Goal: Transaction & Acquisition: Subscribe to service/newsletter

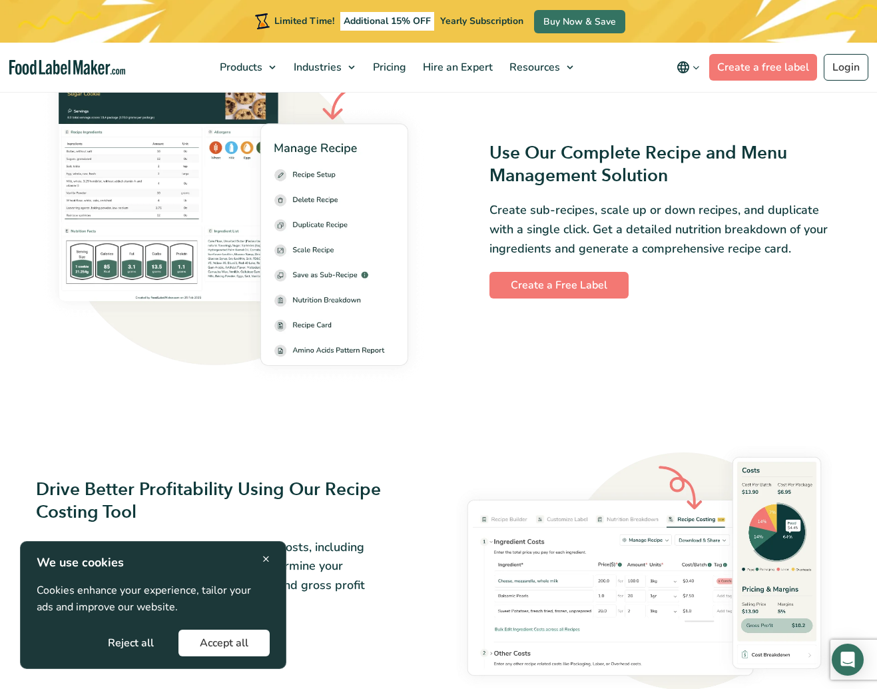
scroll to position [1756, 0]
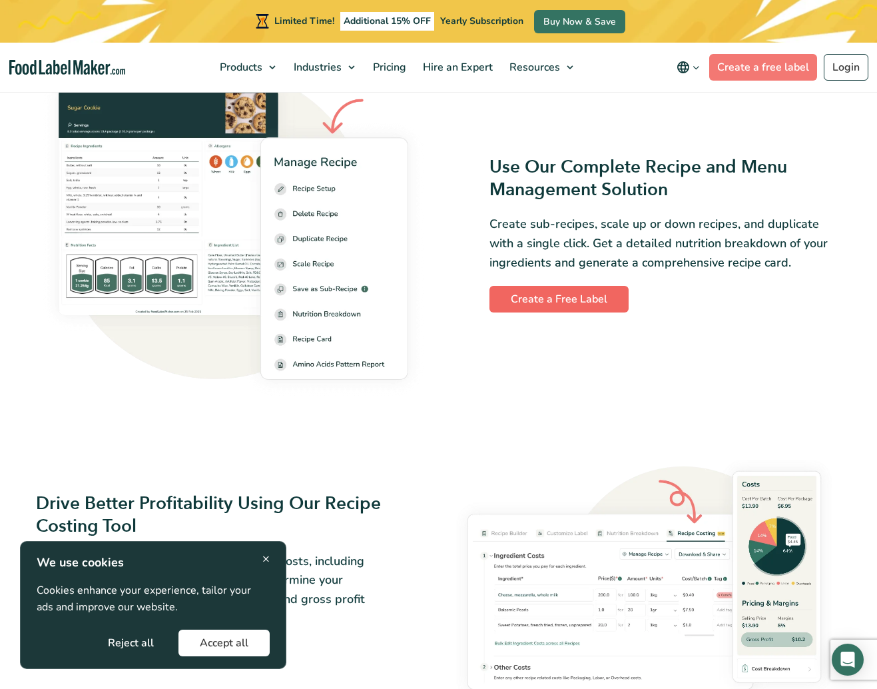
click at [561, 304] on link "Create a Free Label" at bounding box center [559, 299] width 139 height 27
click at [398, 73] on span "Pricing" at bounding box center [388, 67] width 39 height 15
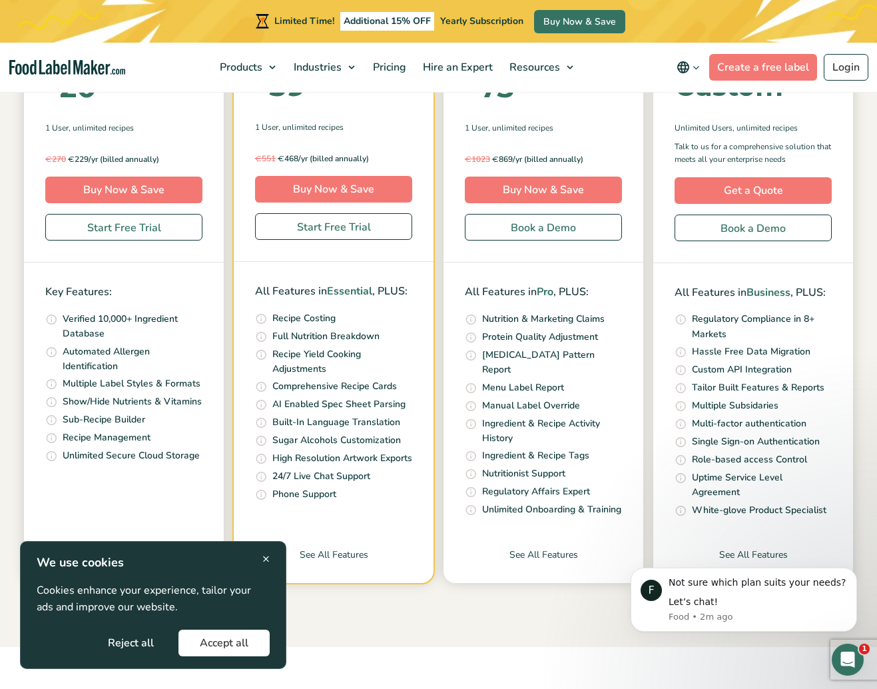
click at [270, 564] on div "× We use cookies Cookies enhance your experience, tailor your ads and improve o…" at bounding box center [153, 605] width 267 height 128
click at [263, 558] on span "×" at bounding box center [266, 559] width 7 height 18
